Goal: Navigation & Orientation: Find specific page/section

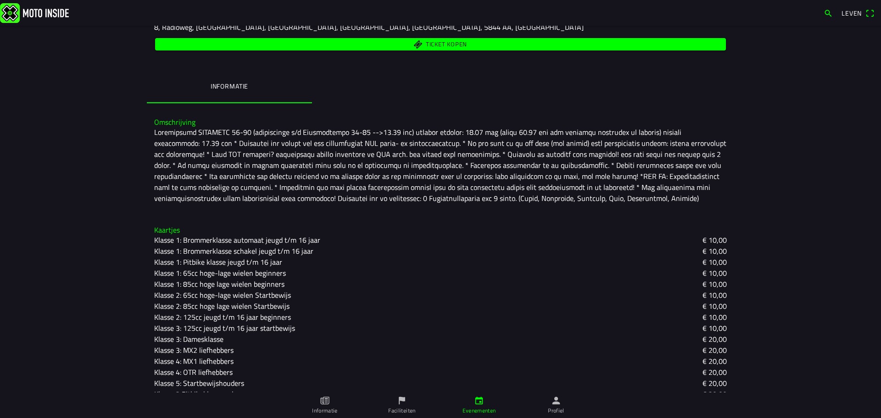
scroll to position [155, 0]
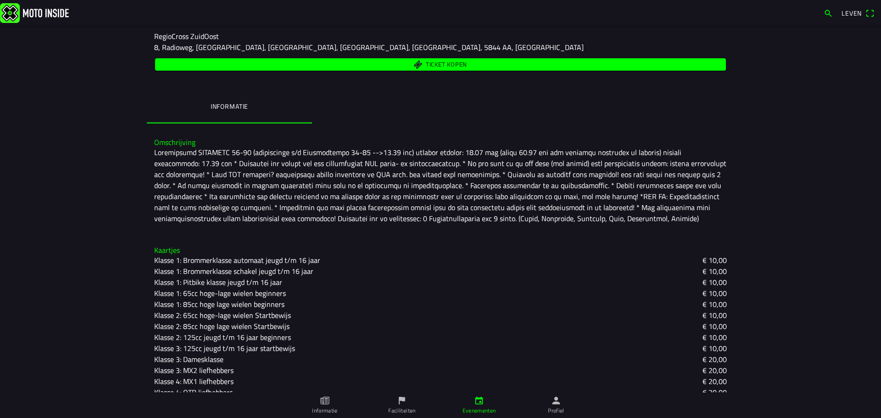
click at [771, 130] on main "[DATE] 10:30 - [DATE] 17:00 uur RegioCross ZuidOost [GEOGRAPHIC_DATA] [DATE] Re…" at bounding box center [440, 222] width 881 height 392
click at [844, 11] on font "Leven" at bounding box center [852, 13] width 20 height 10
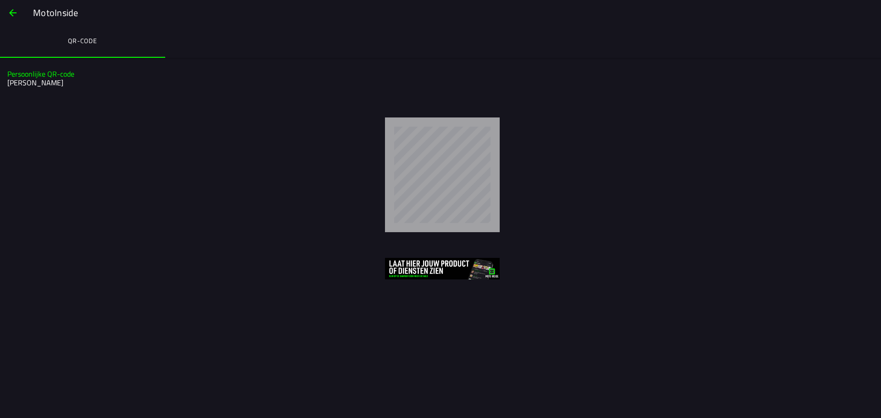
click at [14, 11] on span "button" at bounding box center [12, 13] width 11 height 22
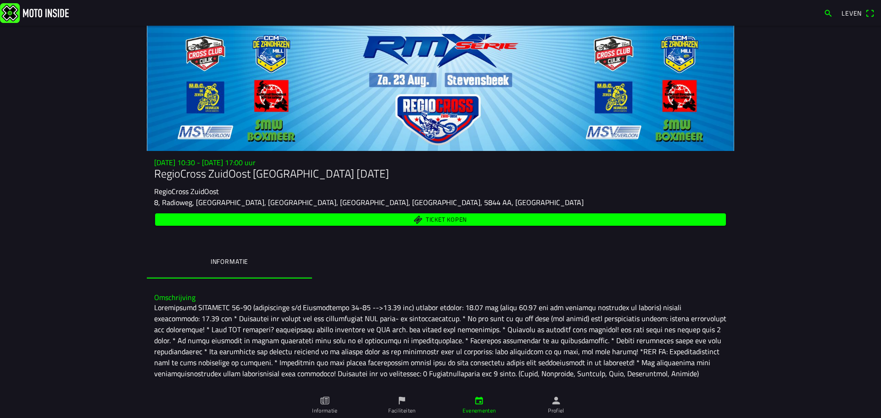
click at [41, 6] on img at bounding box center [34, 13] width 69 height 20
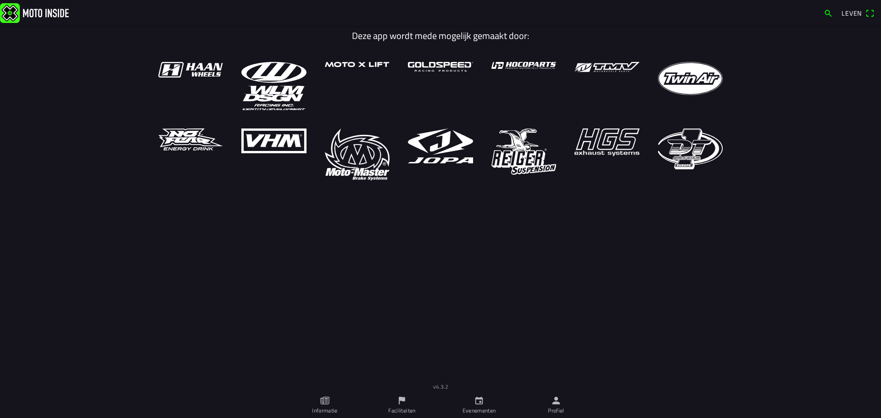
click at [323, 405] on icon "papier" at bounding box center [325, 401] width 10 height 10
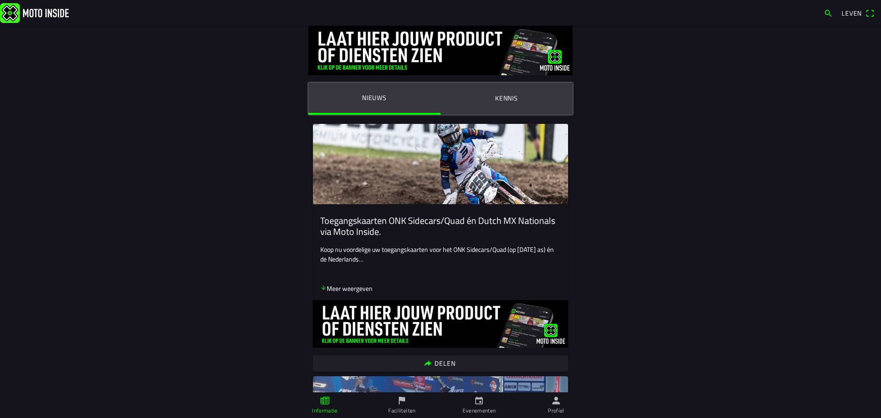
click at [399, 402] on icon "vlag" at bounding box center [402, 401] width 10 height 10
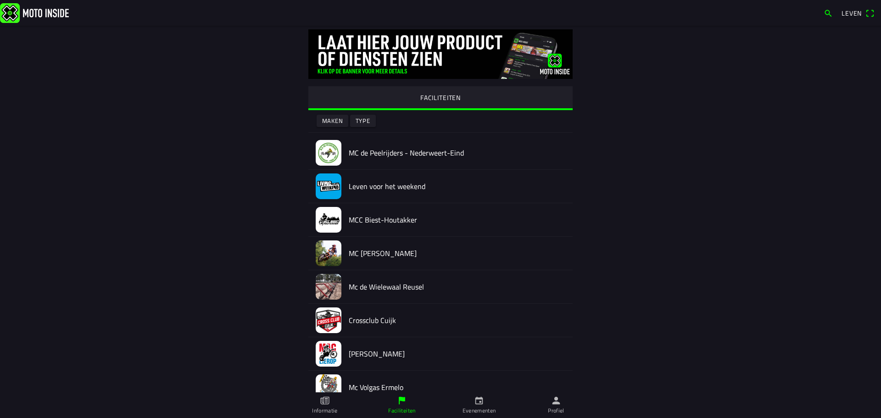
click at [481, 407] on font "Evenementen" at bounding box center [480, 410] width 34 height 9
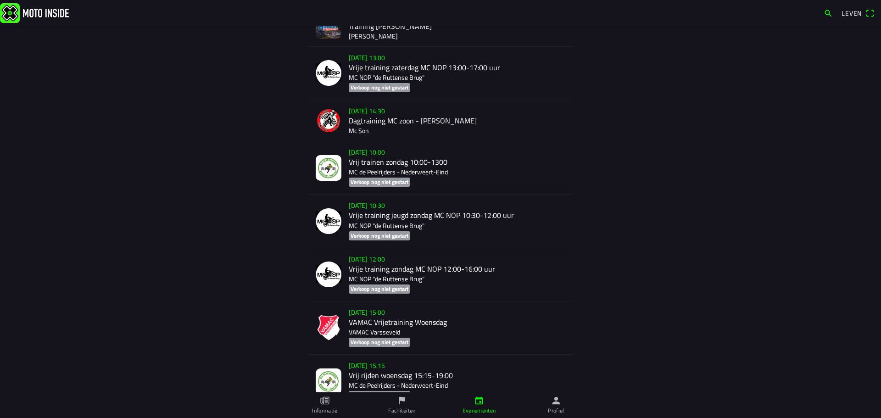
scroll to position [367, 0]
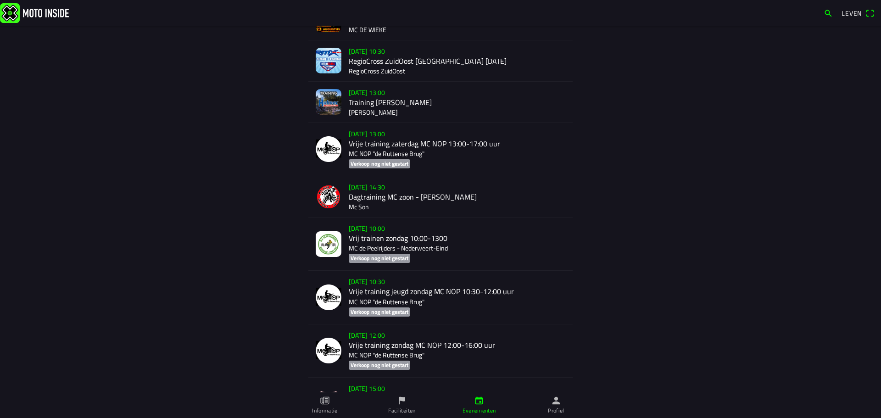
click at [109, 204] on main "EVENEMENTEN COMPETITIES [DATE] 18:00 evenement dinsdag [DATE]-2100 uur MSV-NOV …" at bounding box center [440, 222] width 881 height 392
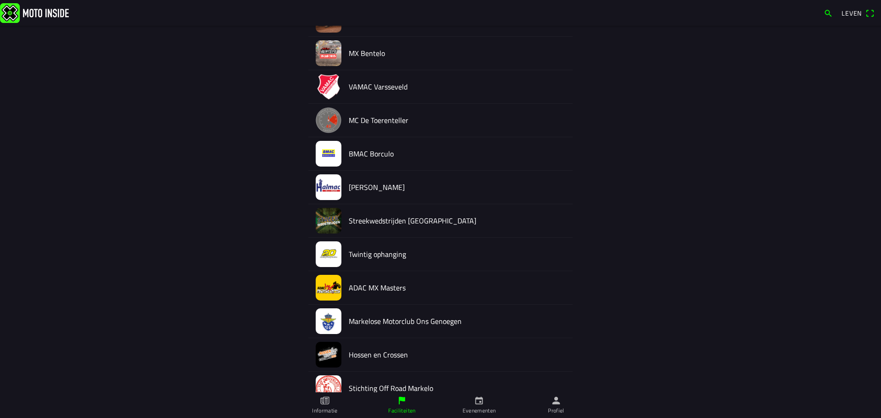
scroll to position [321, 0]
